Goal: Find specific page/section

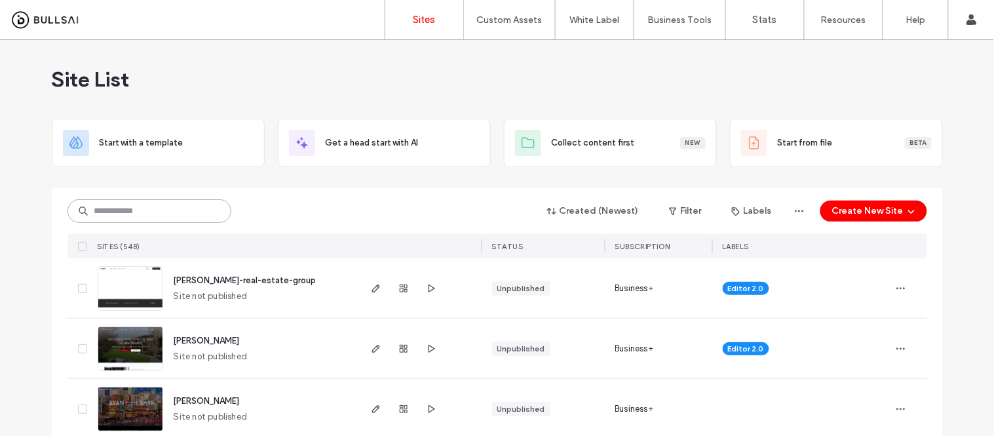
click at [133, 205] on input at bounding box center [150, 211] width 164 height 24
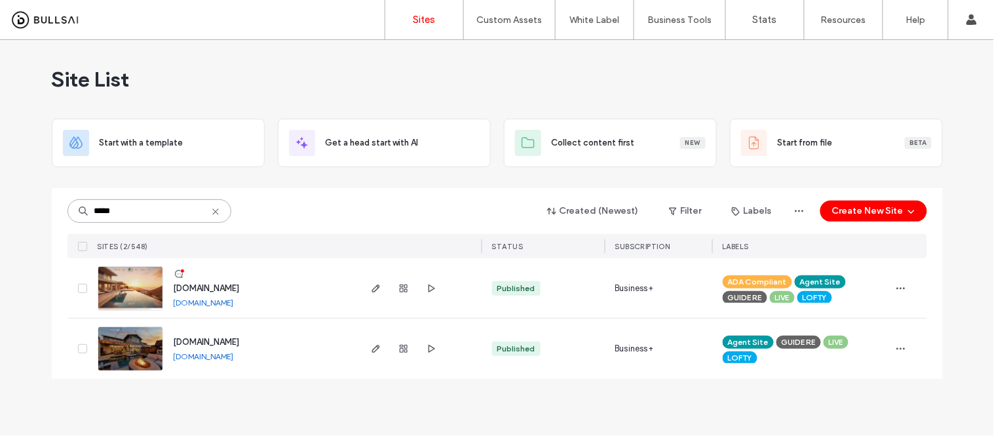
type input "*****"
click at [232, 351] on link "www.jennysellsrealestate.com" at bounding box center [204, 356] width 60 height 10
click at [139, 352] on img at bounding box center [130, 371] width 64 height 89
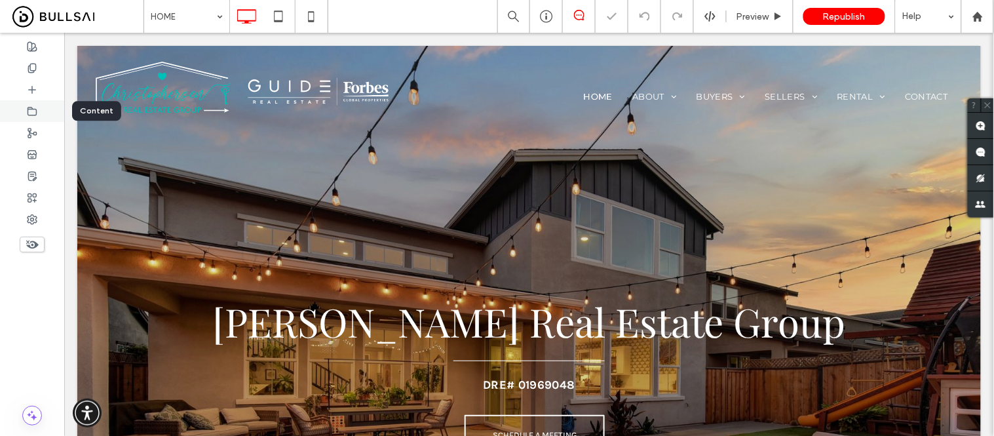
click at [29, 113] on icon at bounding box center [32, 111] width 10 height 10
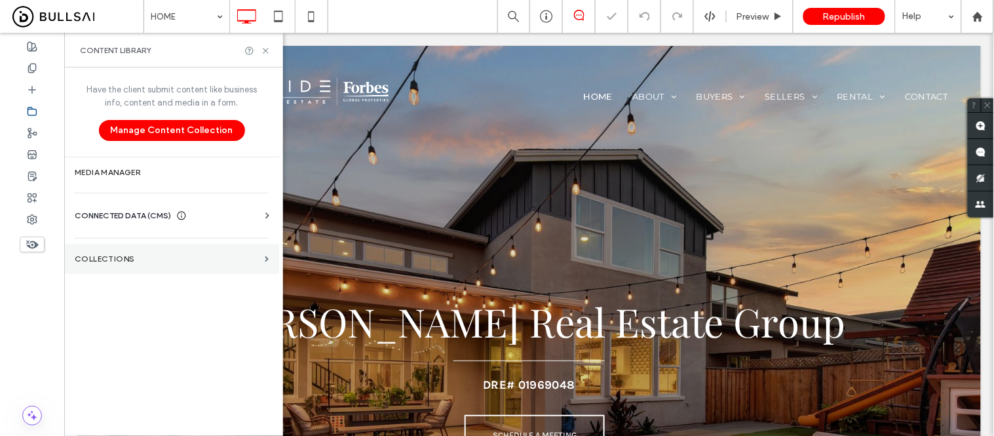
click at [141, 262] on label "Collections" at bounding box center [167, 258] width 185 height 9
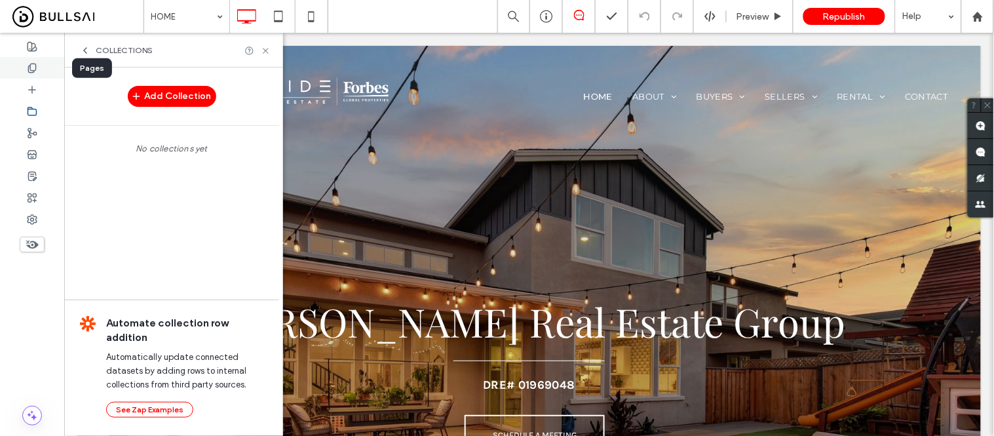
click at [24, 66] on div at bounding box center [32, 68] width 64 height 22
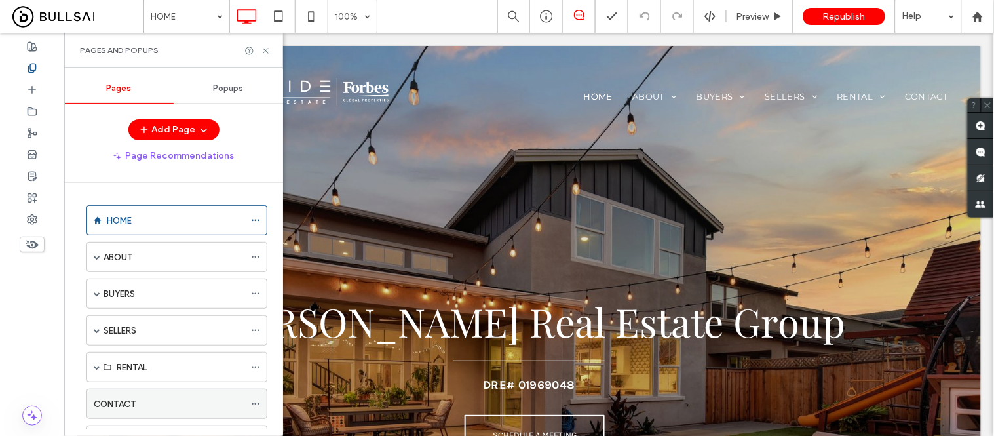
scroll to position [96, 0]
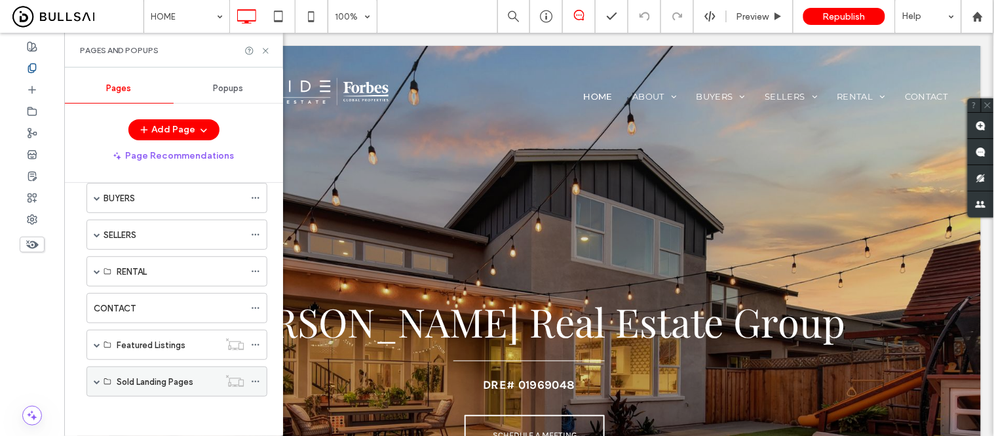
click at [96, 378] on span at bounding box center [97, 381] width 7 height 7
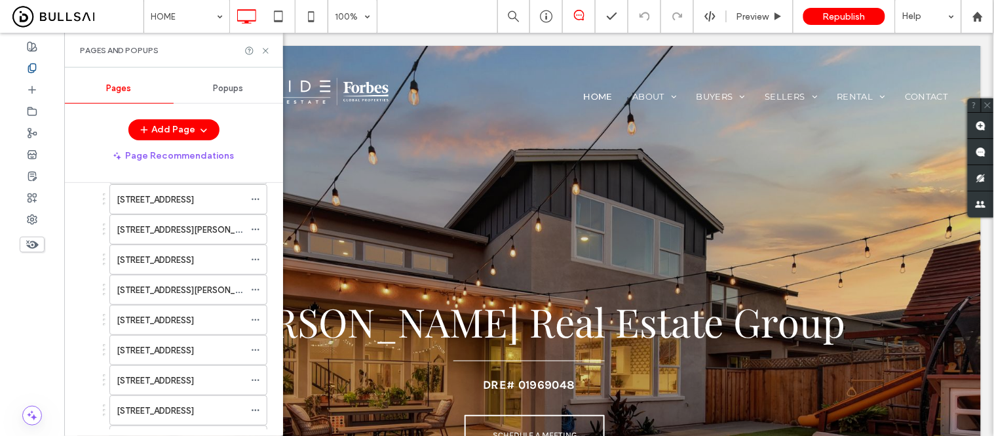
scroll to position [315, 0]
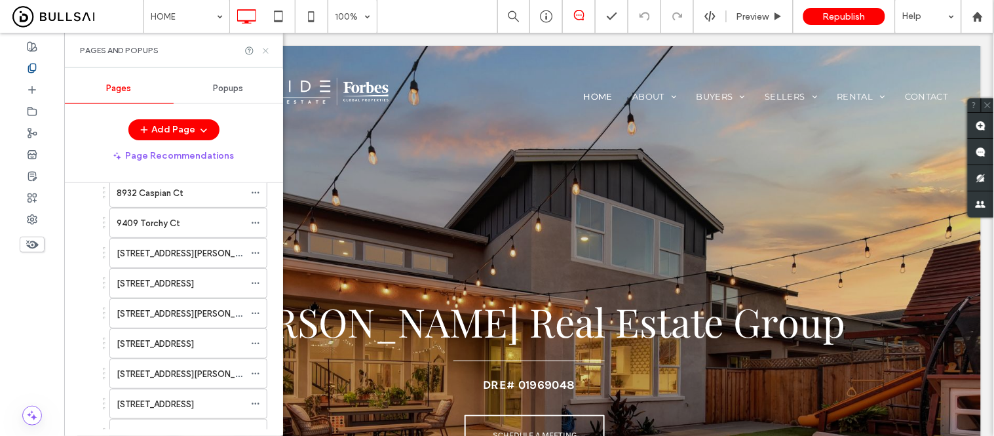
click at [265, 47] on icon at bounding box center [266, 51] width 10 height 10
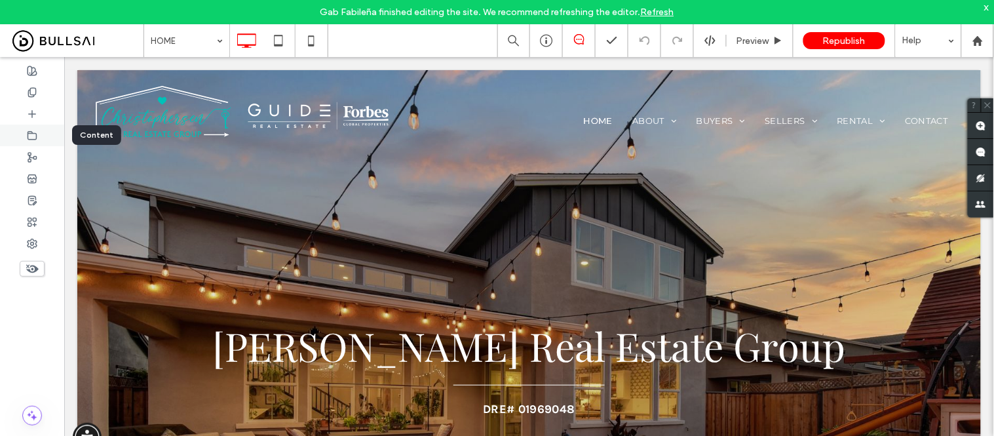
click at [31, 133] on use at bounding box center [32, 135] width 9 height 8
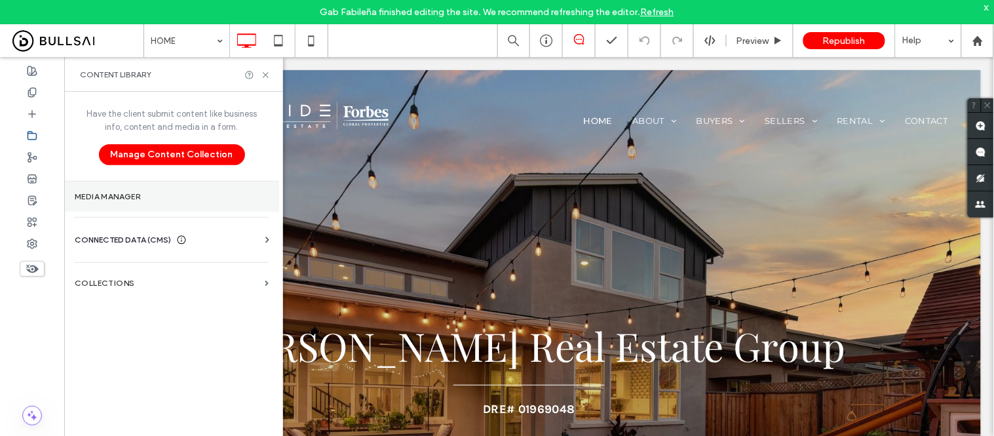
click at [101, 199] on label "Media Manager" at bounding box center [172, 196] width 194 height 9
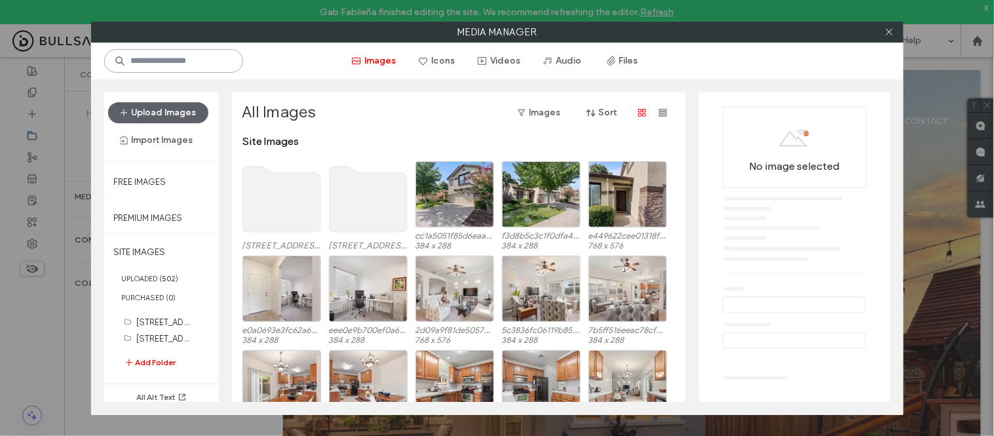
click at [161, 62] on input at bounding box center [173, 61] width 139 height 24
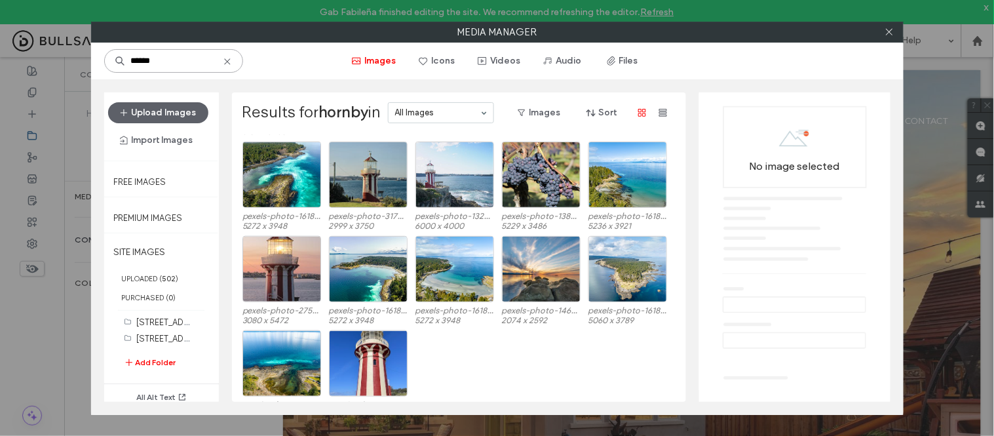
scroll to position [371, 0]
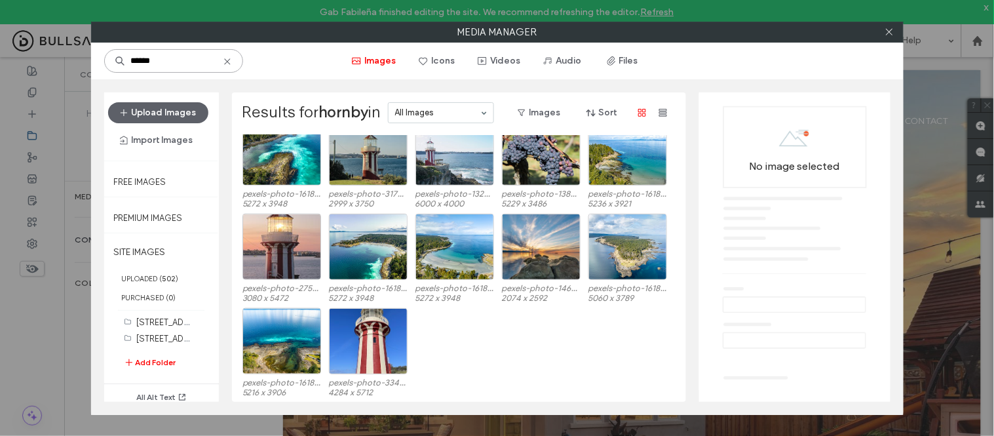
drag, startPoint x: 184, startPoint y: 61, endPoint x: 83, endPoint y: 62, distance: 100.9
click at [83, 62] on div "Media Manager ****** Images Icons Videos Audio Files Upload Images Import Image…" at bounding box center [497, 218] width 994 height 436
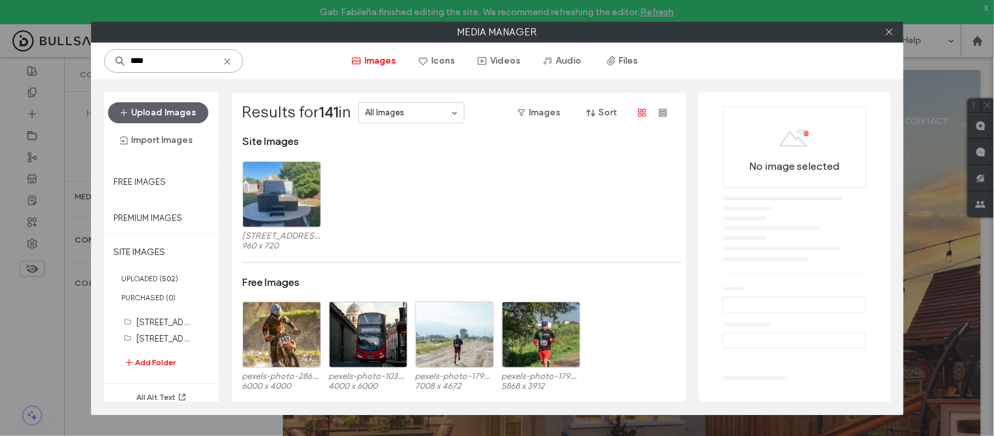
type input "***"
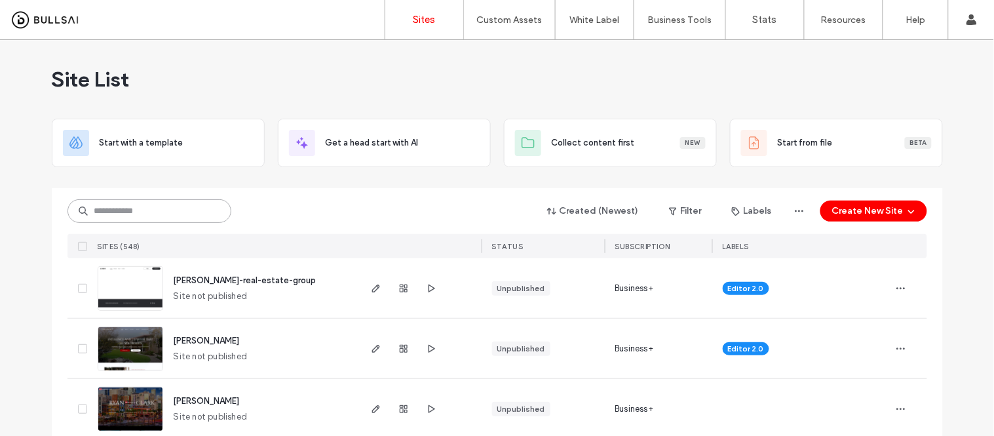
click at [178, 210] on input at bounding box center [150, 211] width 164 height 24
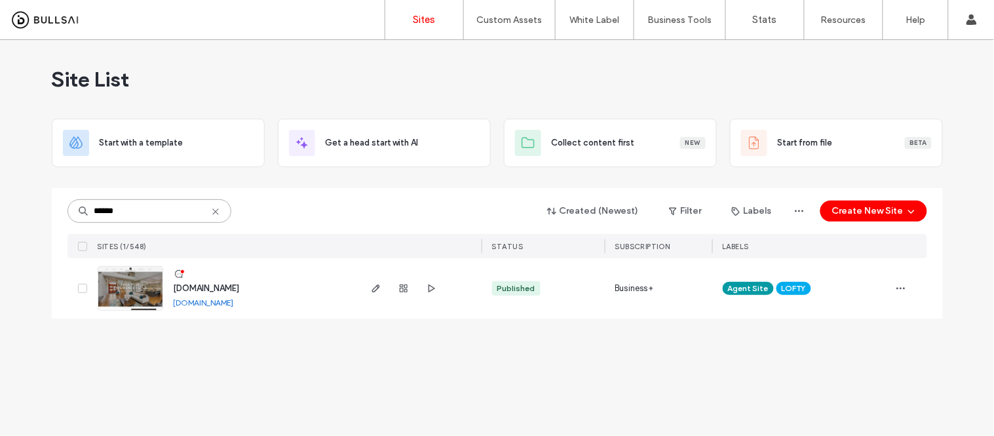
type input "******"
click at [220, 305] on link "www.butlerfelsher.com" at bounding box center [204, 303] width 60 height 10
click at [144, 303] on img at bounding box center [130, 311] width 64 height 89
